Goal: Navigation & Orientation: Find specific page/section

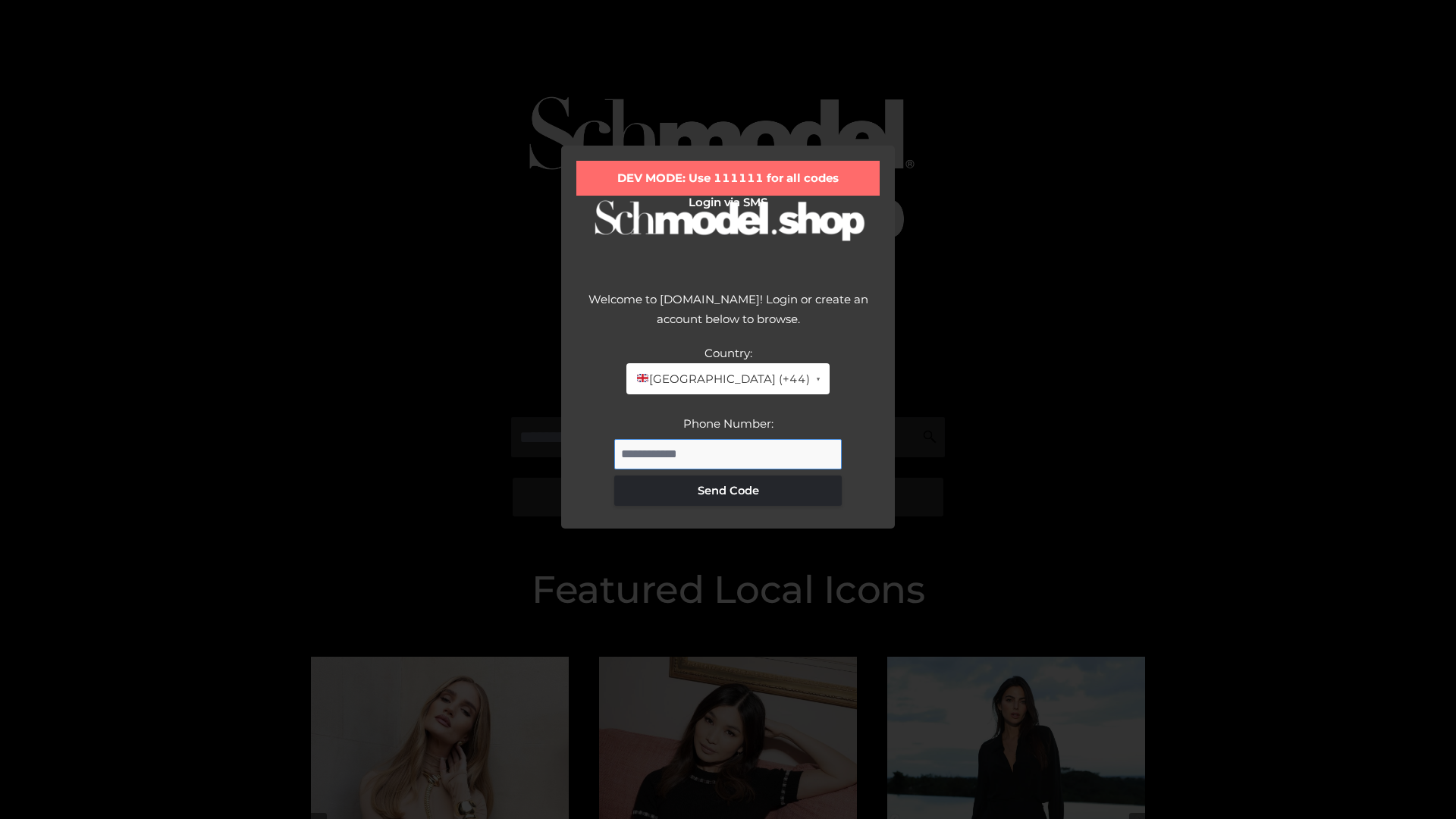
click at [728, 454] on input "Phone Number:" at bounding box center [728, 454] width 228 height 30
type input "**********"
click at [728, 490] on button "Send Code" at bounding box center [728, 491] width 228 height 30
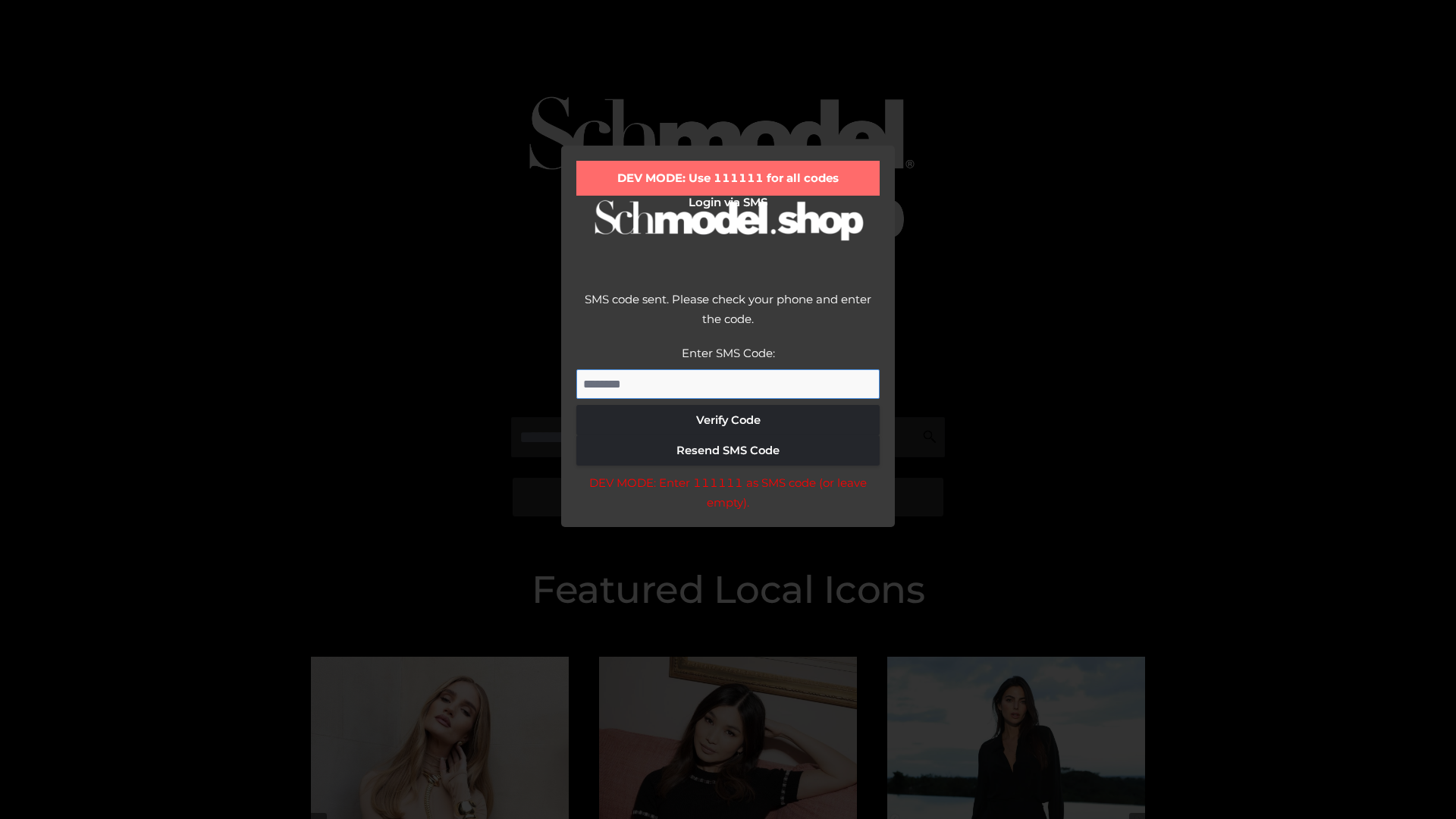
click at [728, 383] on input "Enter SMS Code:" at bounding box center [728, 384] width 303 height 30
type input "******"
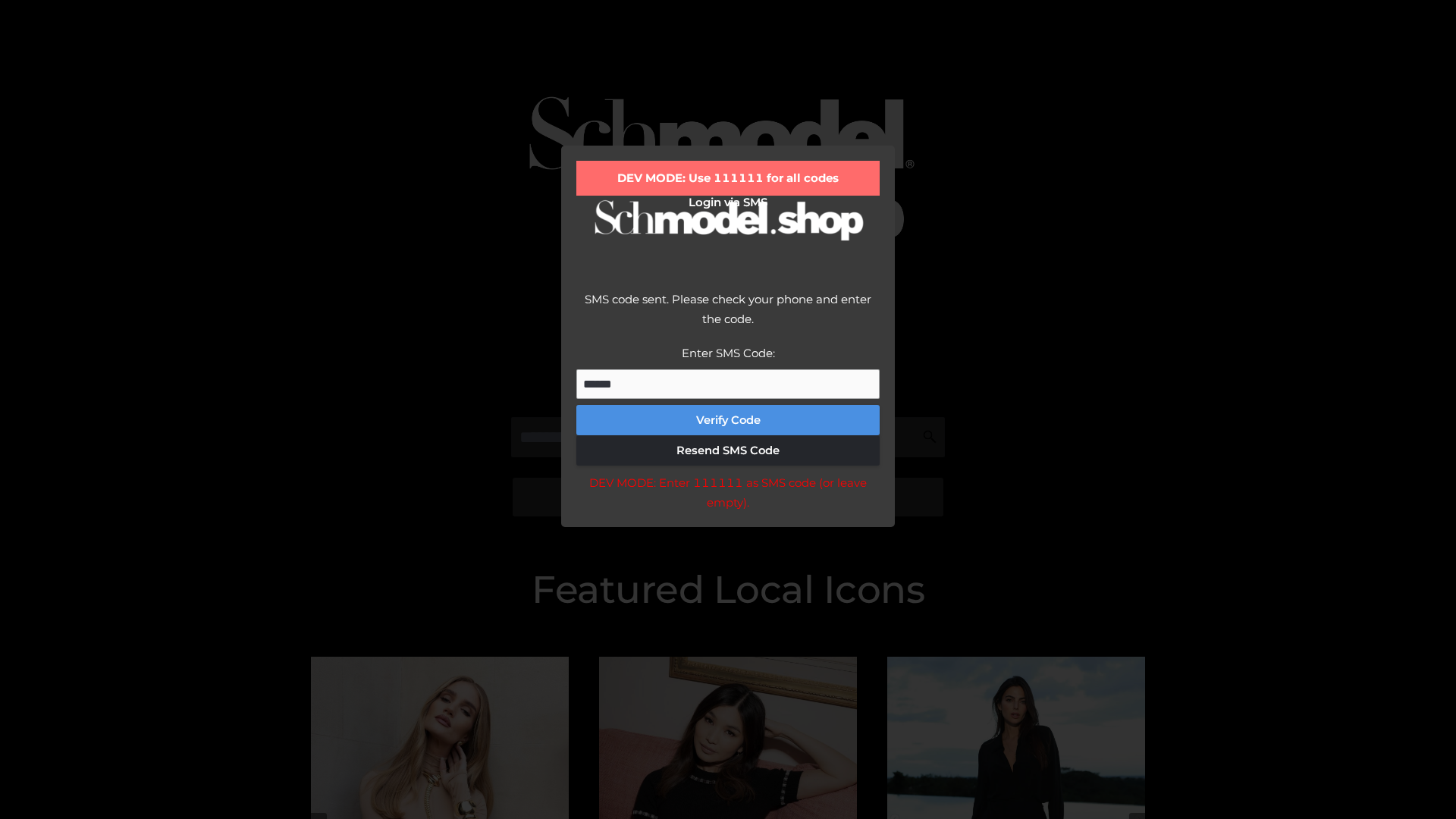
click at [728, 420] on button "Verify Code" at bounding box center [728, 419] width 303 height 30
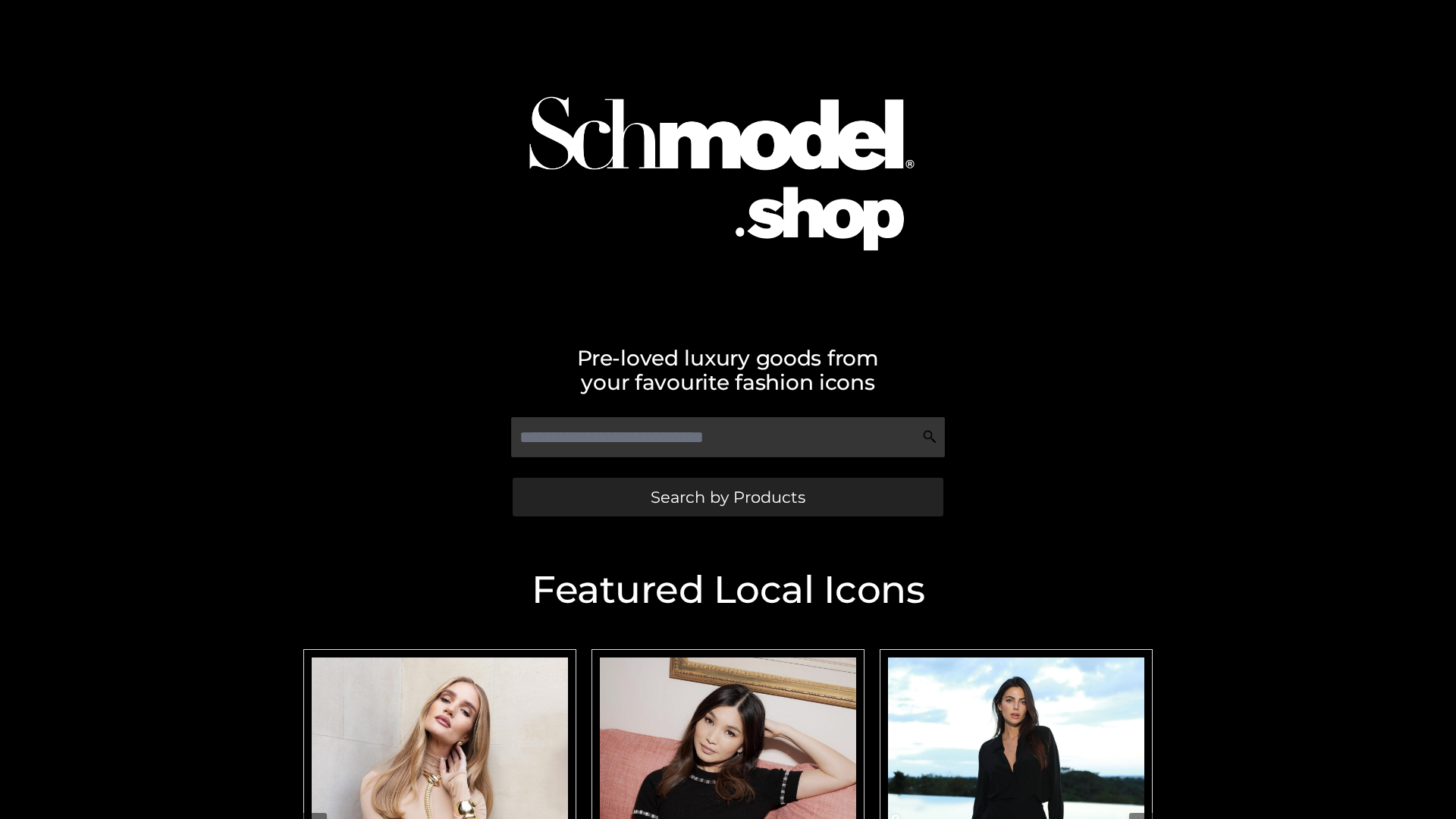
click at [727, 496] on span "Search by Products" at bounding box center [727, 496] width 155 height 16
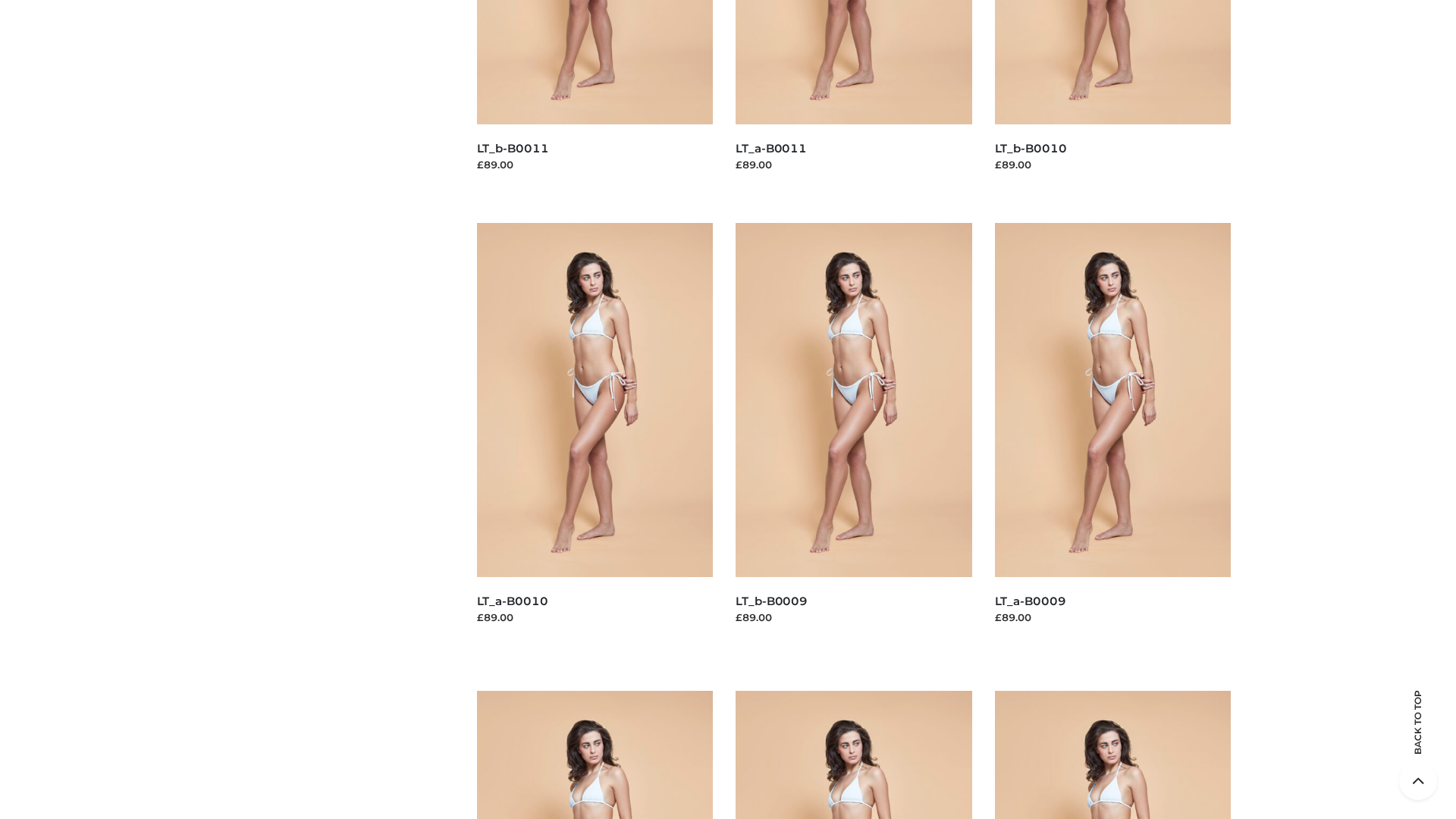
scroll to position [3998, 0]
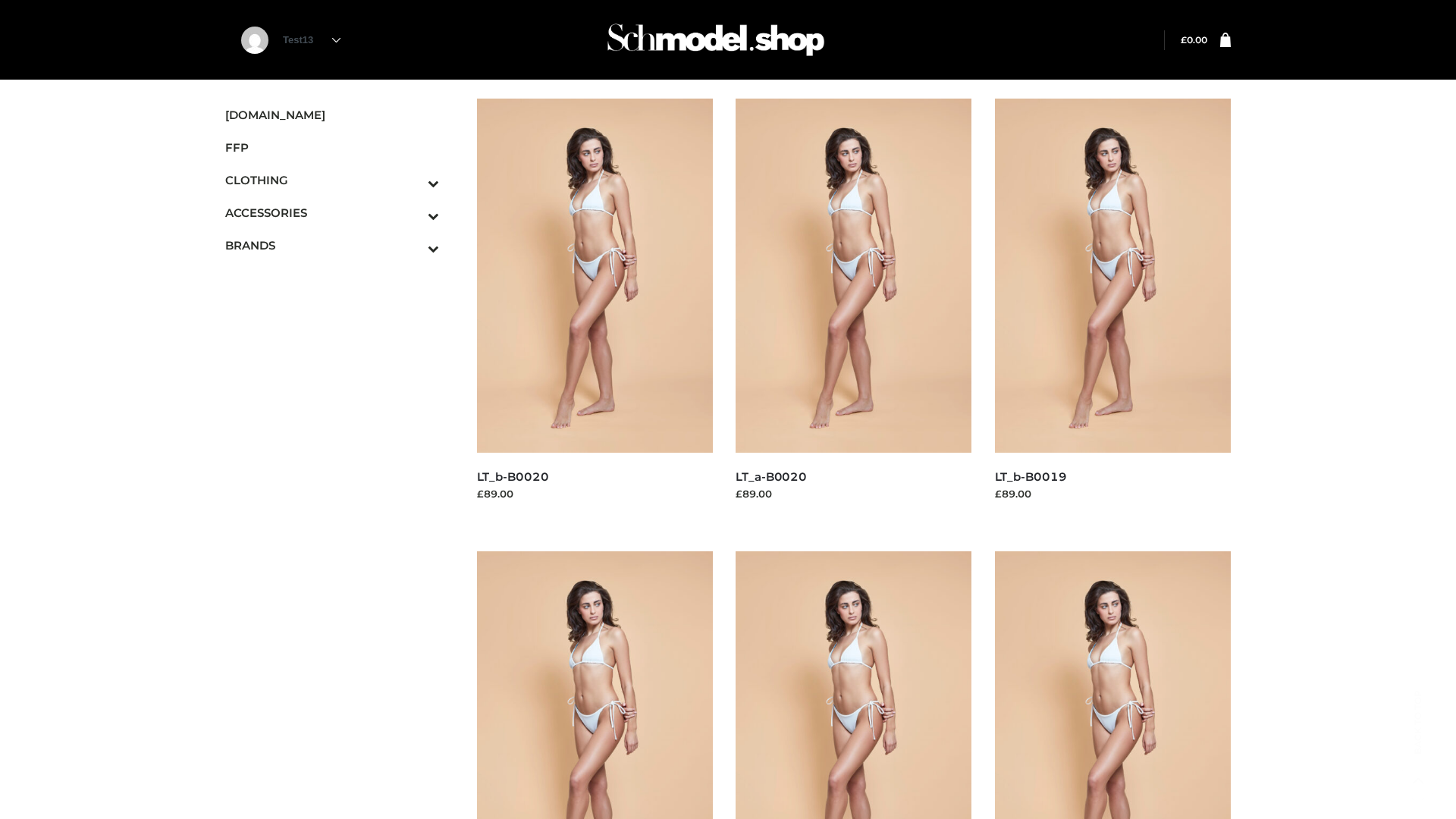
scroll to position [1234, 0]
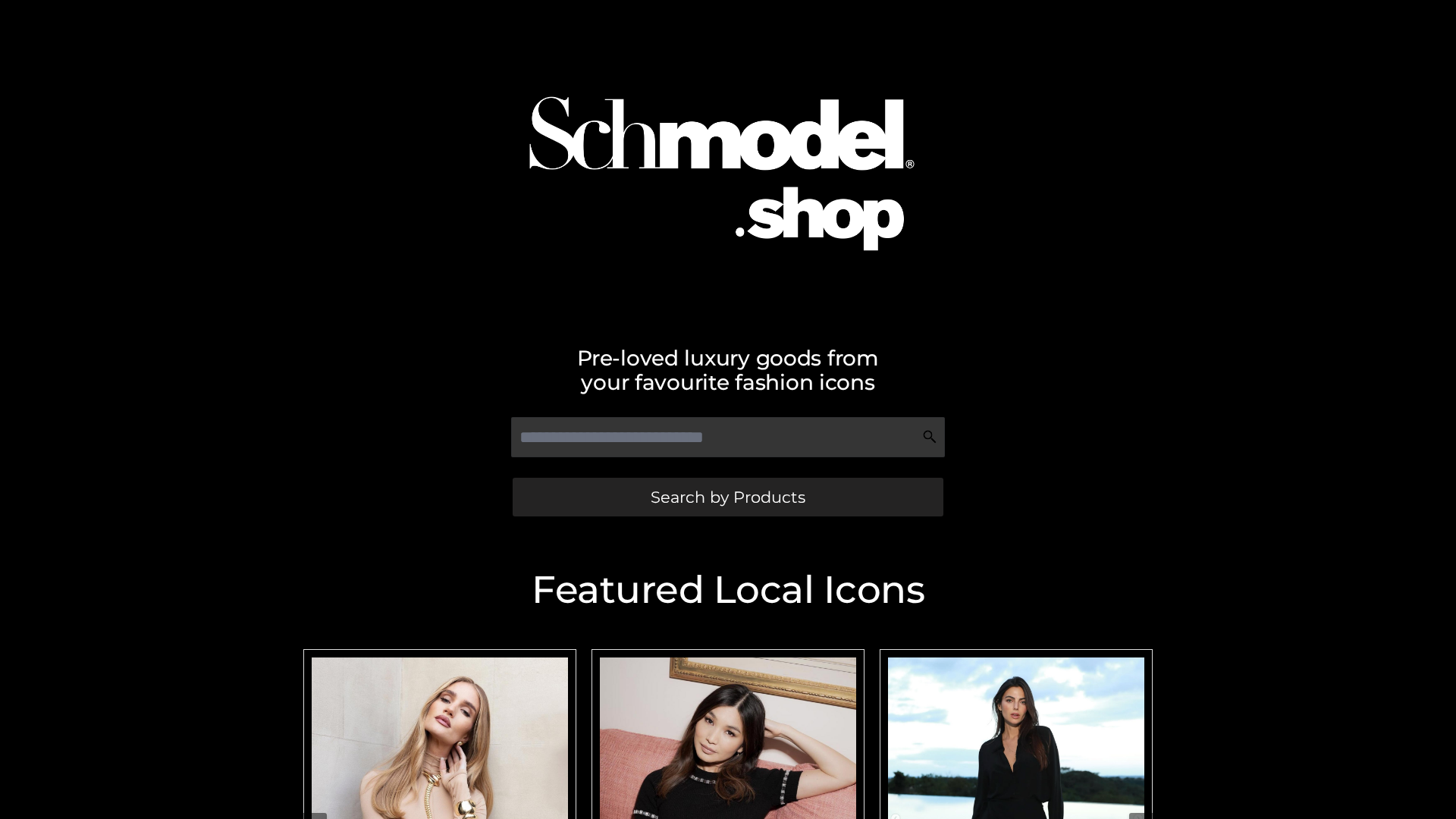
click at [727, 496] on span "Search by Products" at bounding box center [727, 496] width 155 height 16
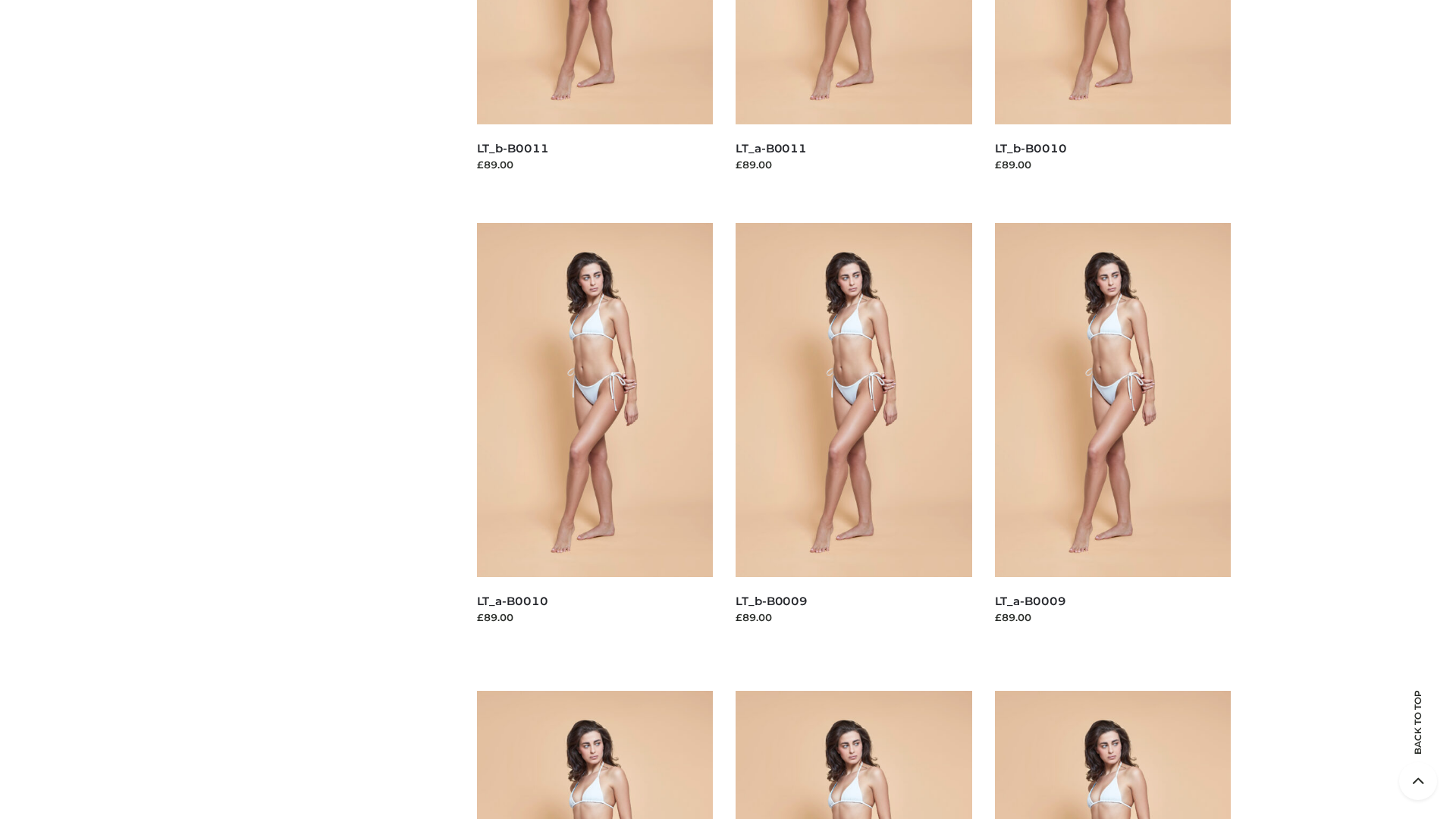
scroll to position [3998, 0]
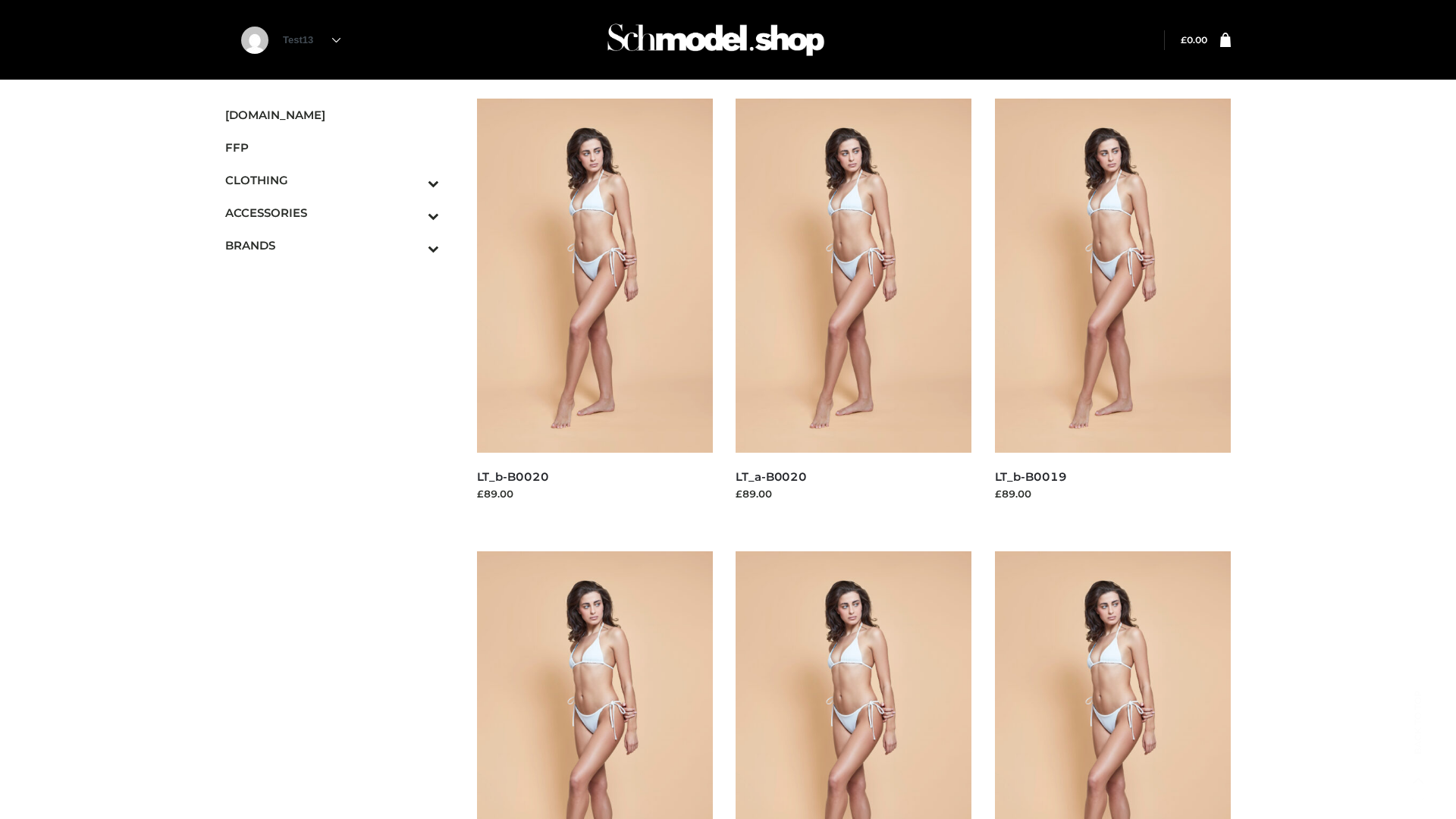
scroll to position [1234, 0]
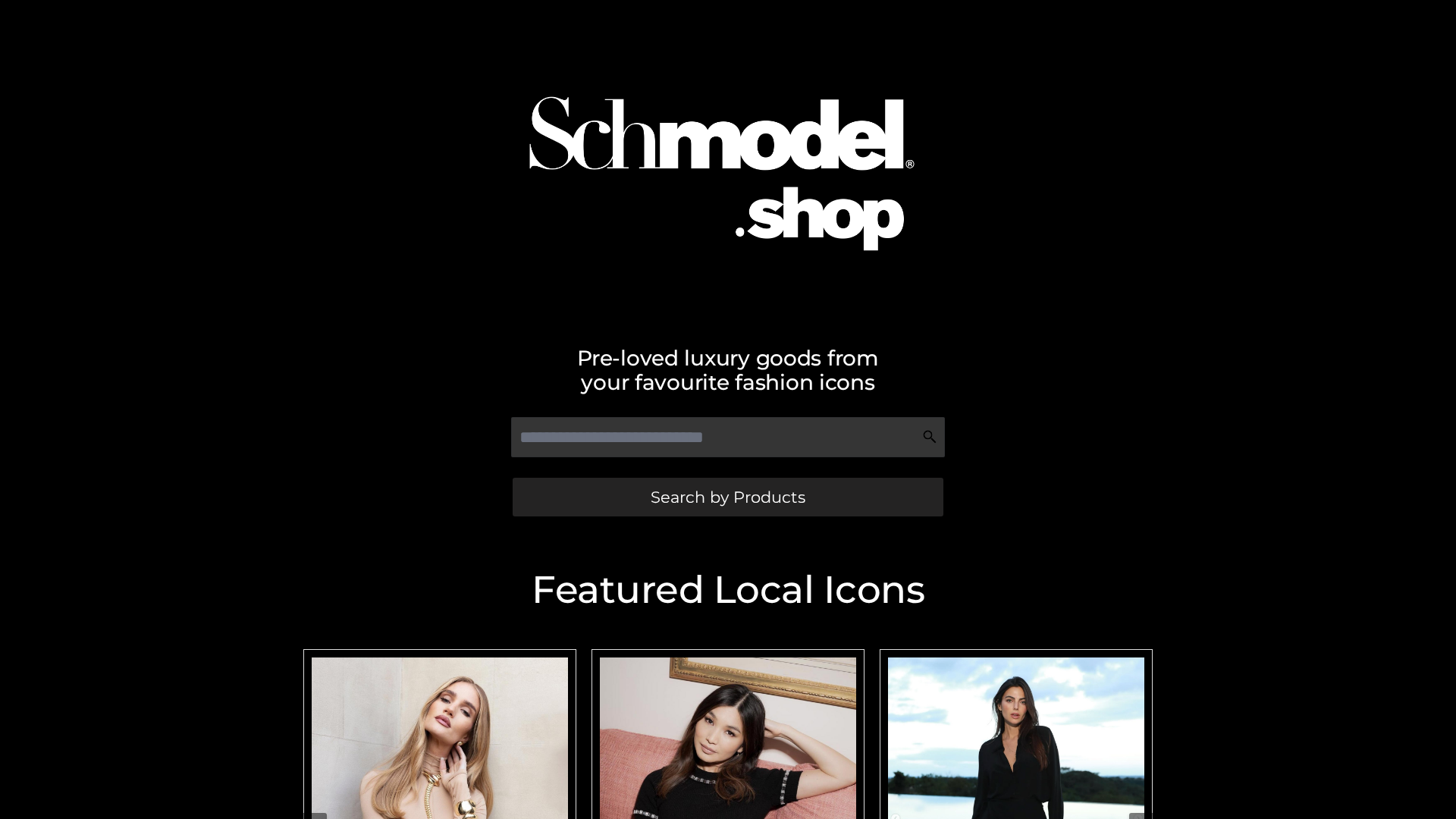
click at [727, 496] on span "Search by Products" at bounding box center [727, 496] width 155 height 16
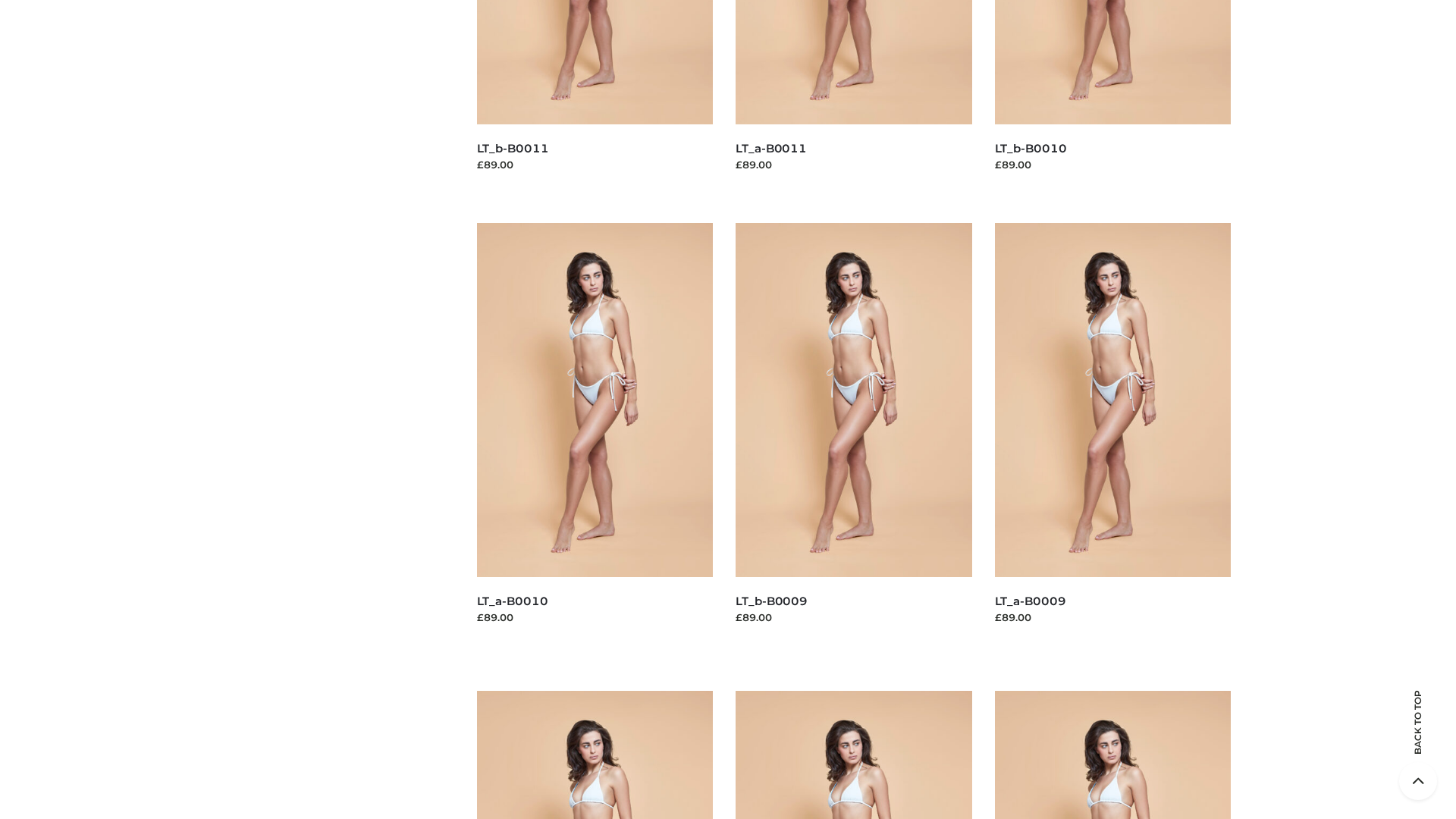
scroll to position [3998, 0]
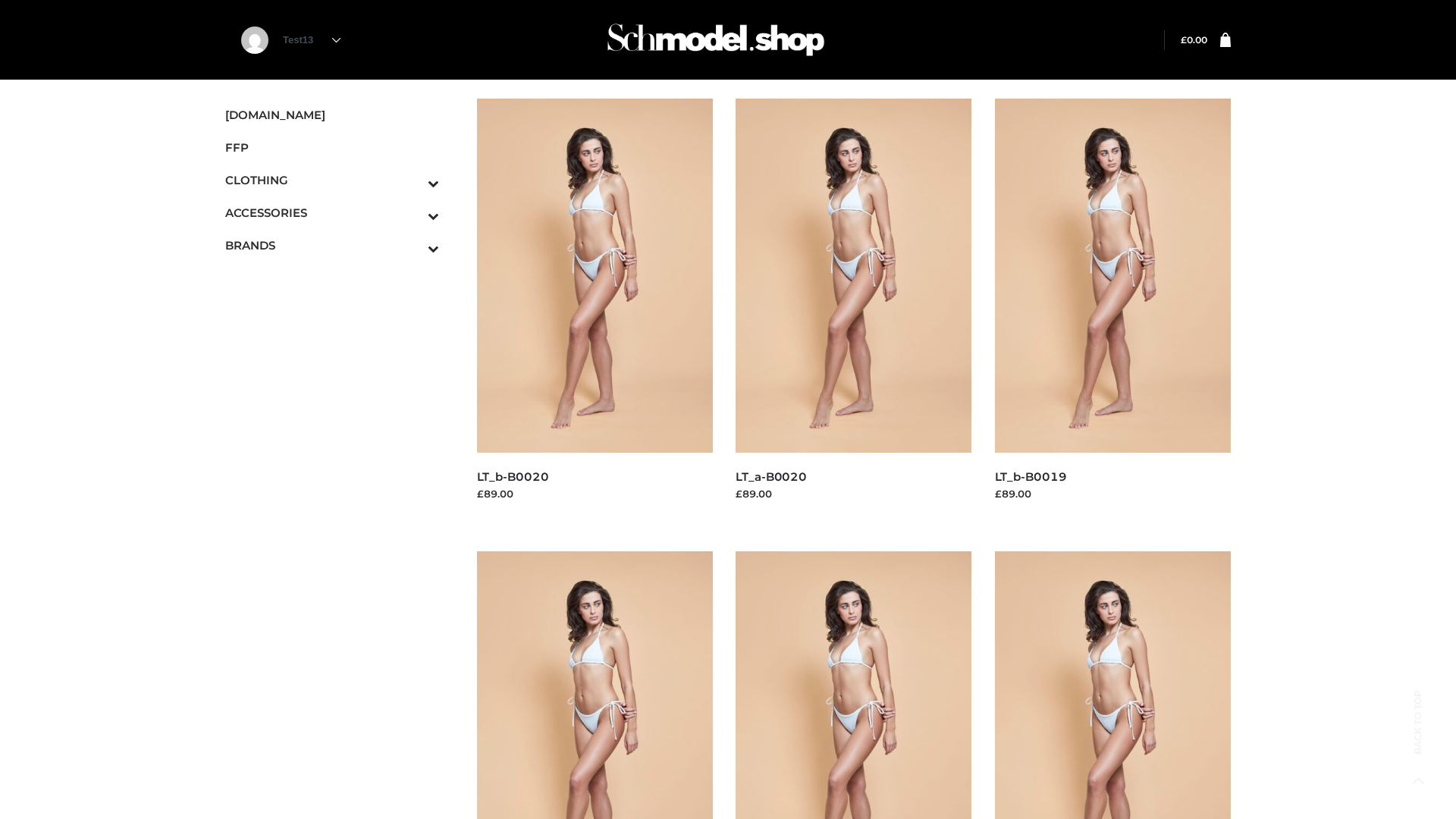
scroll to position [1234, 0]
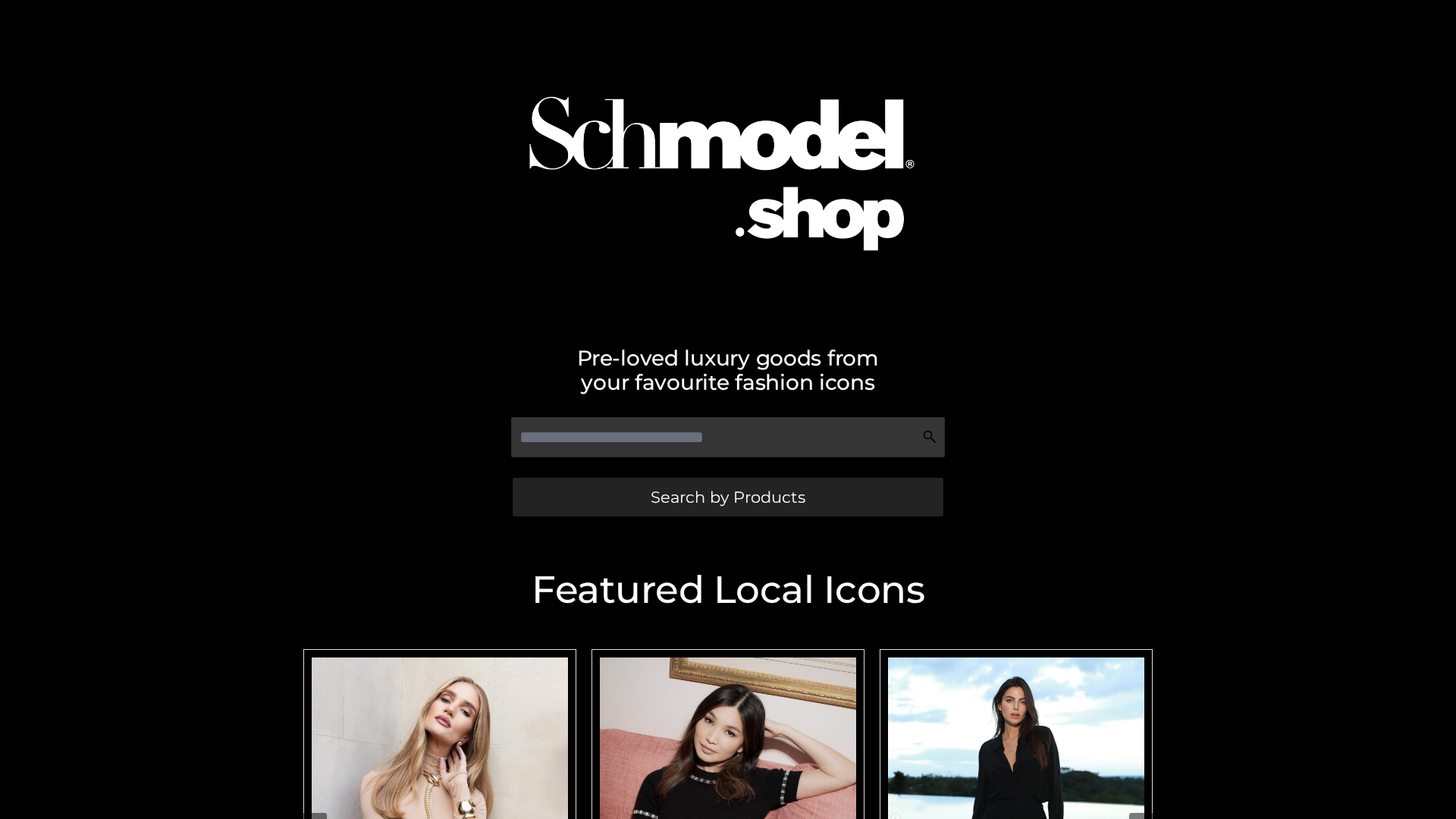
click at [727, 496] on span "Search by Products" at bounding box center [727, 496] width 155 height 16
